Goal: Find specific page/section: Find specific page/section

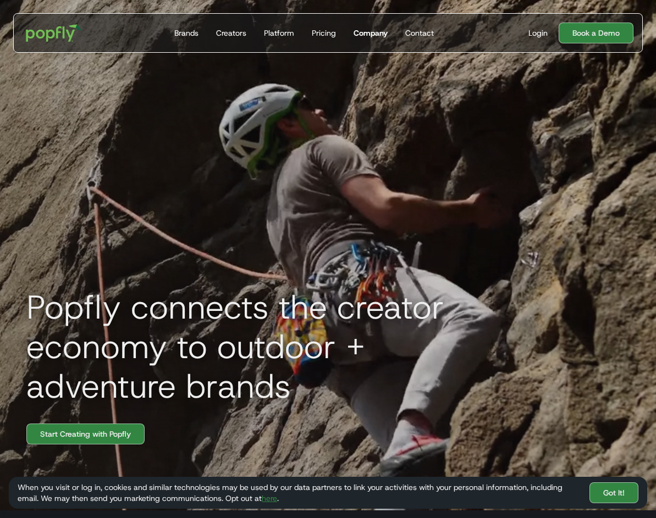
click at [364, 28] on div "Company" at bounding box center [370, 32] width 34 height 11
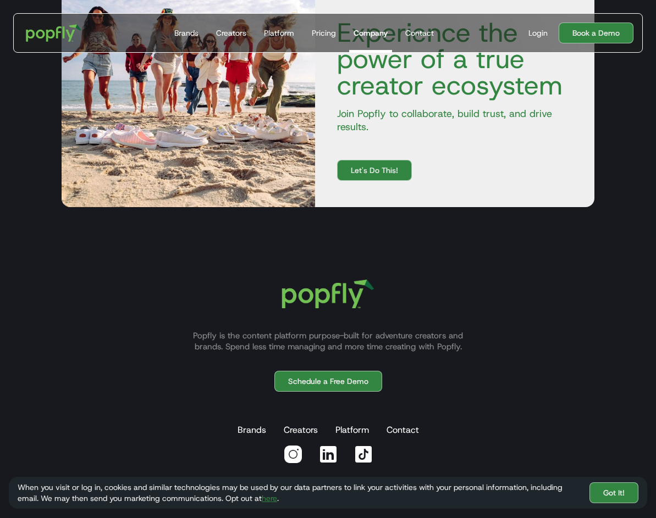
scroll to position [1712, 0]
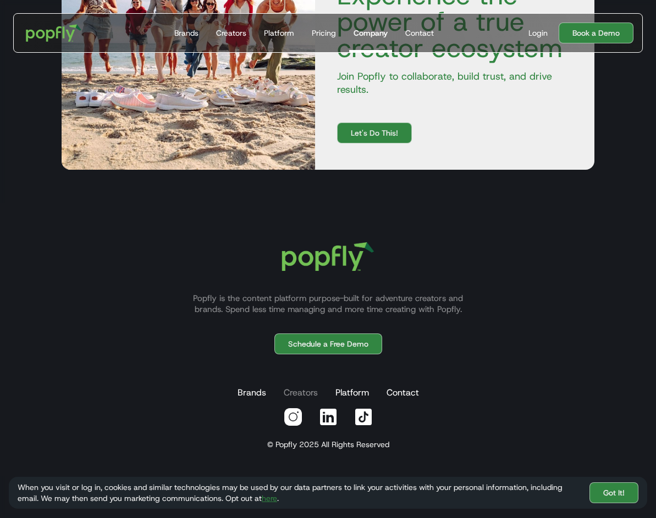
click at [300, 392] on link "Creators" at bounding box center [300, 393] width 38 height 22
